Goal: Information Seeking & Learning: Learn about a topic

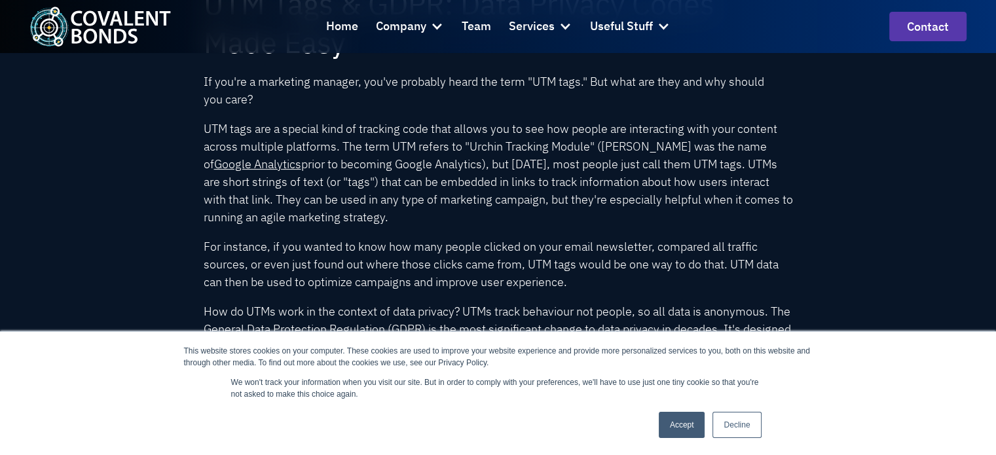
scroll to position [458, 0]
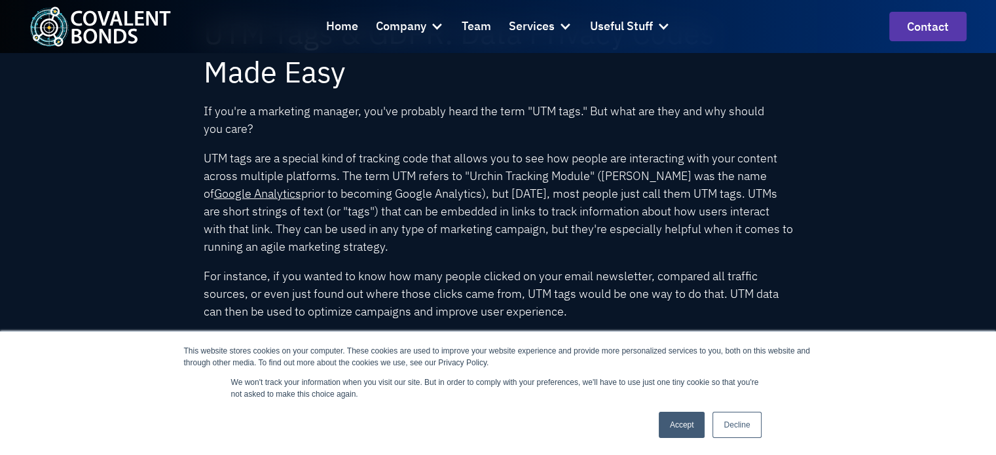
click at [683, 416] on link "Accept" at bounding box center [682, 425] width 46 height 26
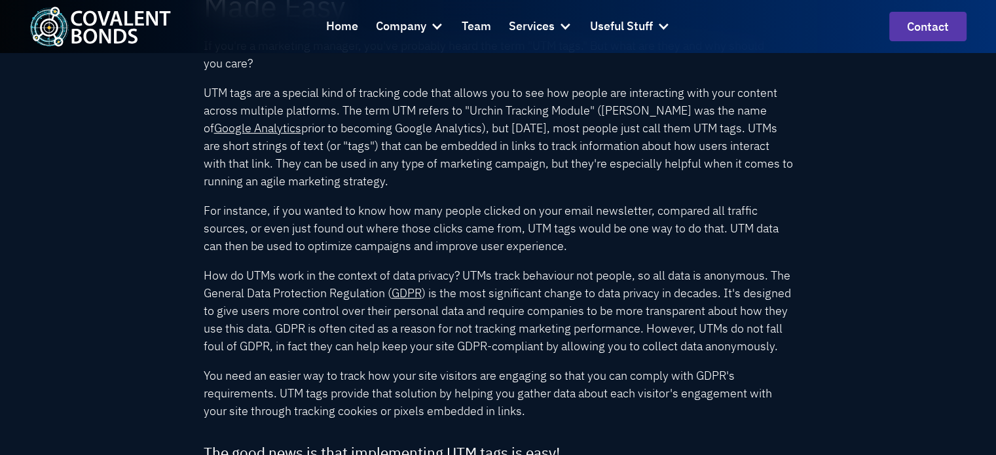
scroll to position [589, 0]
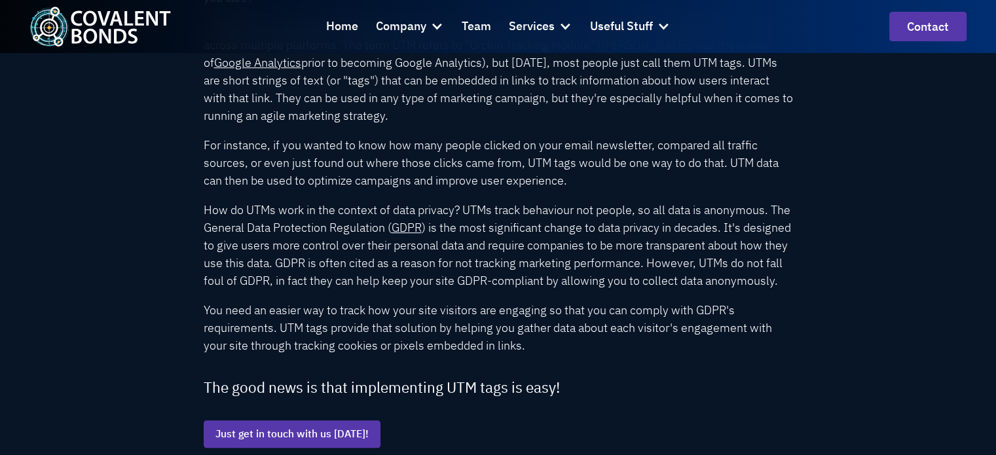
click at [571, 216] on p "How do UTMs work in the context of data privacy? UTMs track behaviour not peopl…" at bounding box center [498, 245] width 589 height 88
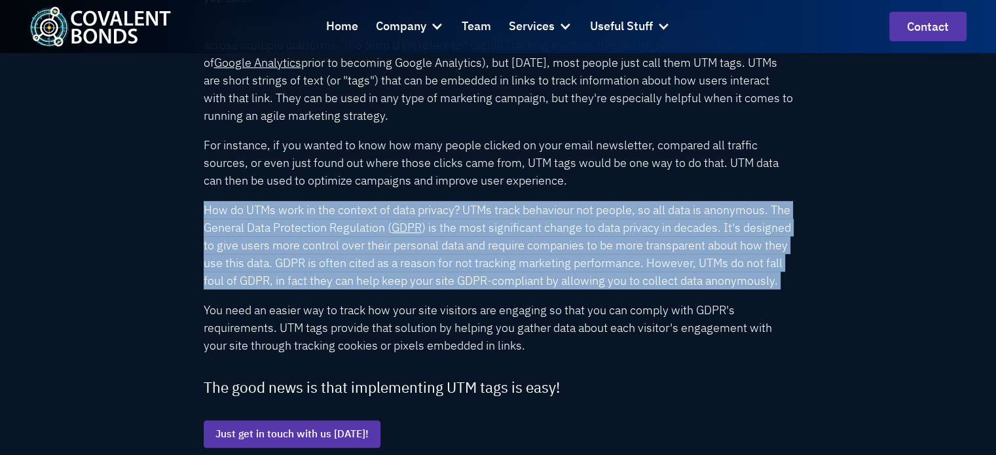
click at [571, 216] on p "How do UTMs work in the context of data privacy? UTMs track behaviour not peopl…" at bounding box center [498, 245] width 589 height 88
click at [545, 248] on p "How do UTMs work in the context of data privacy? UTMs track behaviour not peopl…" at bounding box center [498, 245] width 589 height 88
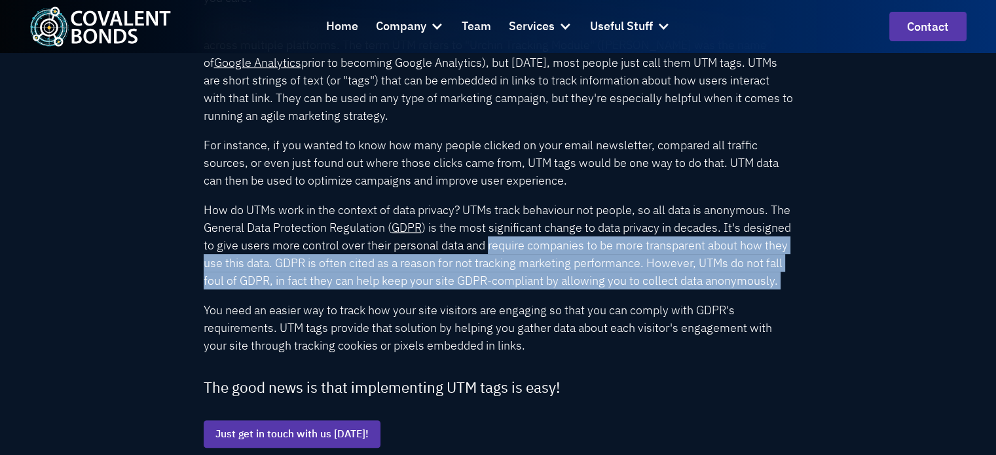
drag, startPoint x: 545, startPoint y: 248, endPoint x: 524, endPoint y: 298, distance: 54.6
click at [524, 289] on p "How do UTMs work in the context of data privacy? UTMs track behaviour not peopl…" at bounding box center [498, 245] width 589 height 88
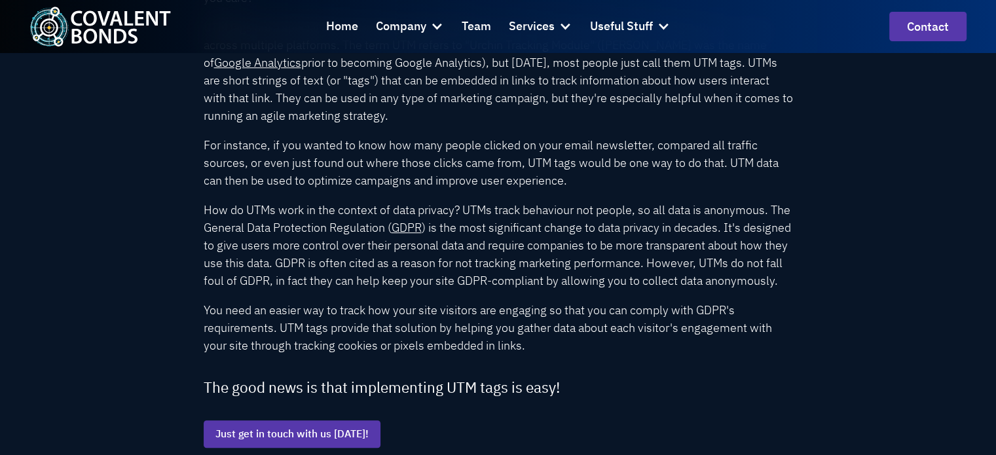
click at [524, 289] on p "How do UTMs work in the context of data privacy? UTMs track behaviour not peopl…" at bounding box center [498, 245] width 589 height 88
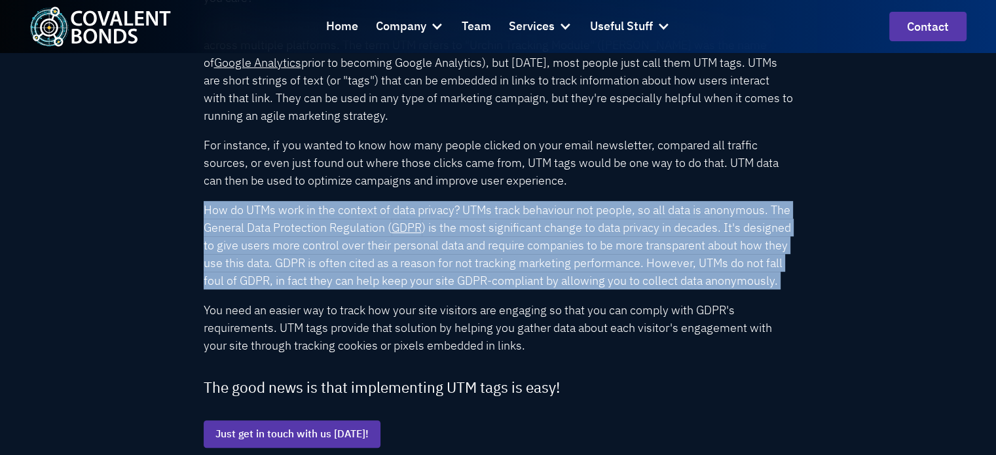
click at [524, 289] on p "How do UTMs work in the context of data privacy? UTMs track behaviour not peopl…" at bounding box center [498, 245] width 589 height 88
click at [265, 269] on p "How do UTMs work in the context of data privacy? UTMs track behaviour not peopl…" at bounding box center [498, 245] width 589 height 88
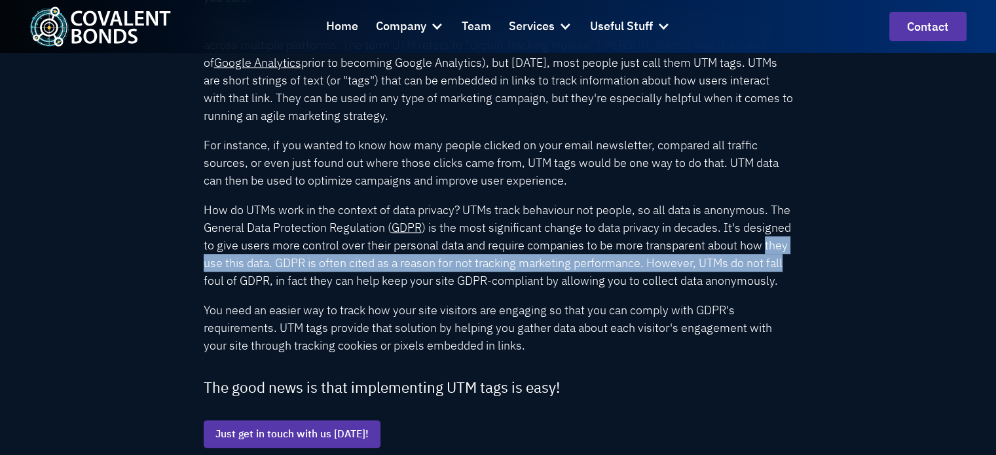
drag, startPoint x: 265, startPoint y: 269, endPoint x: 280, endPoint y: 273, distance: 15.7
click at [280, 273] on p "How do UTMs work in the context of data privacy? UTMs track behaviour not peopl…" at bounding box center [498, 245] width 589 height 88
click at [270, 282] on p "How do UTMs work in the context of data privacy? UTMs track behaviour not peopl…" at bounding box center [498, 245] width 589 height 88
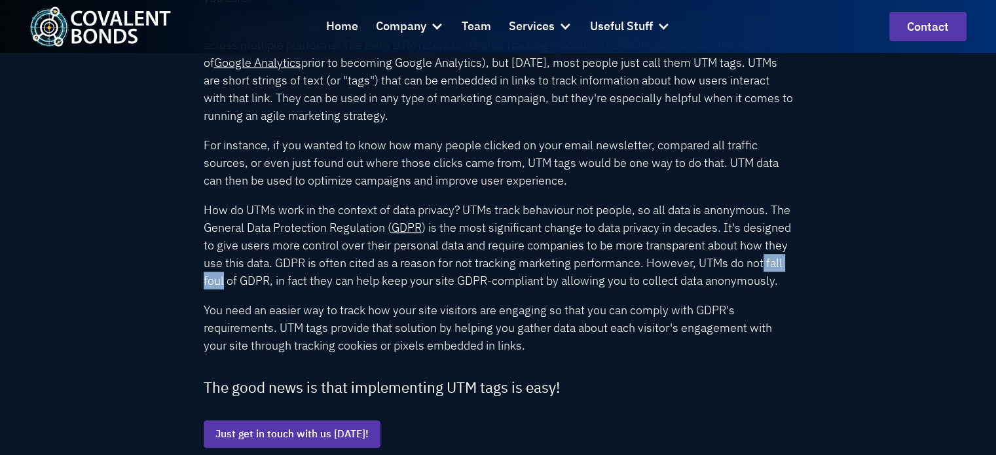
drag, startPoint x: 270, startPoint y: 282, endPoint x: 292, endPoint y: 287, distance: 22.9
click at [292, 287] on p "How do UTMs work in the context of data privacy? UTMs track behaviour not peopl…" at bounding box center [498, 245] width 589 height 88
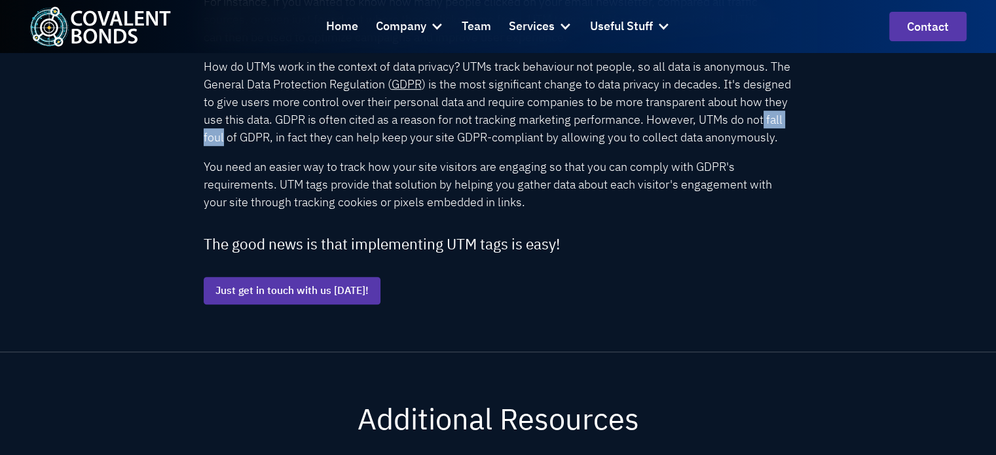
scroll to position [720, 0]
